Goal: Task Accomplishment & Management: Manage account settings

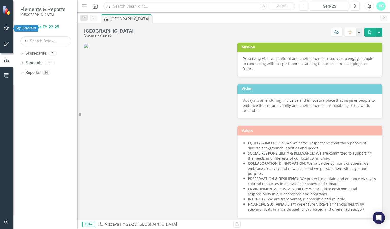
click at [8, 30] on icon "button" at bounding box center [6, 28] width 5 height 5
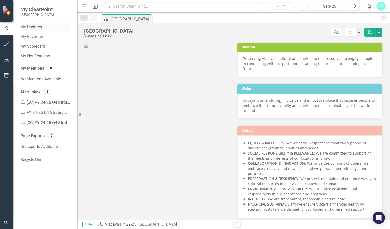
click at [43, 26] on link "My Updates" at bounding box center [45, 27] width 51 height 6
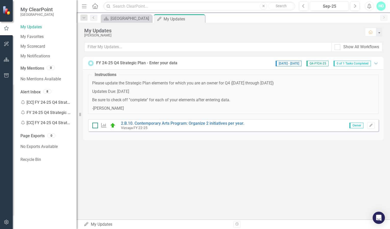
click at [93, 124] on input "checkbox" at bounding box center [93, 124] width 3 height 3
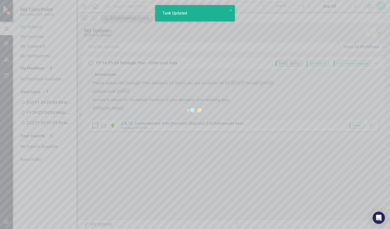
checkbox input "true"
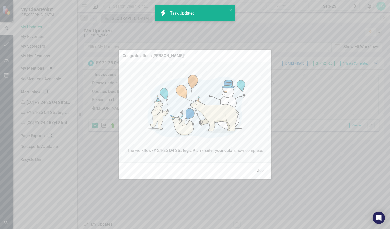
click at [256, 171] on button "Close" at bounding box center [259, 171] width 15 height 9
